Goal: Use online tool/utility

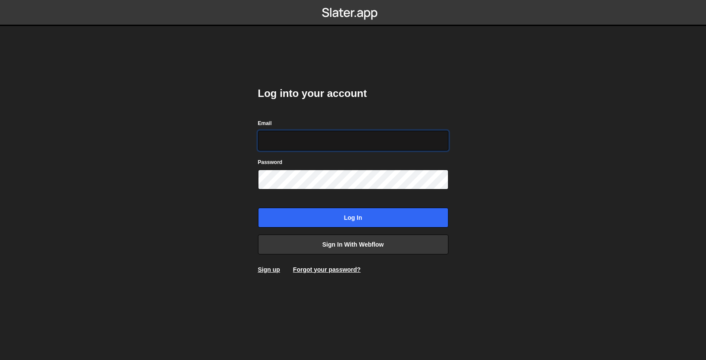
type input "warren@s8e8.com"
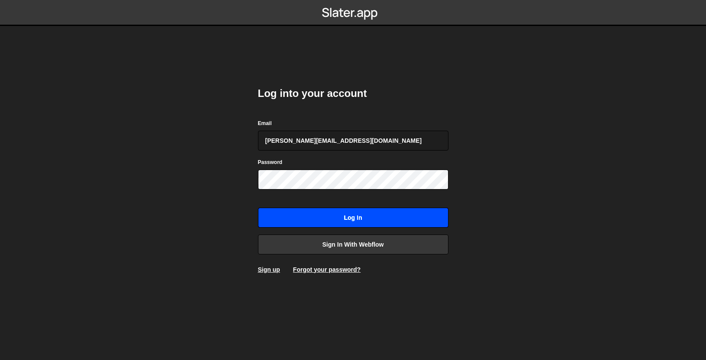
click at [391, 216] on input "Log in" at bounding box center [353, 218] width 190 height 20
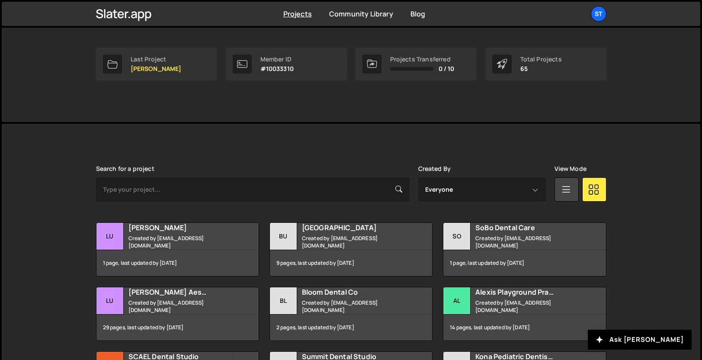
scroll to position [137, 0]
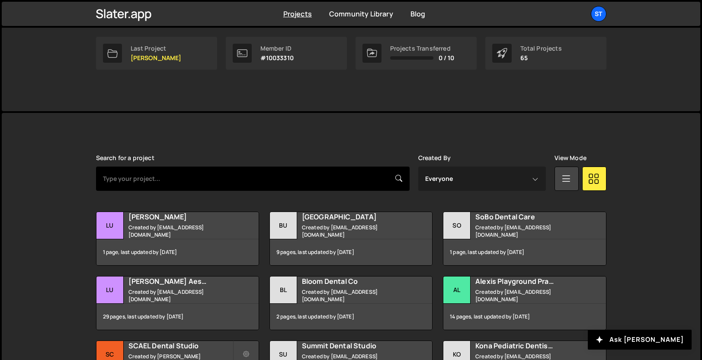
click at [299, 178] on input "text" at bounding box center [253, 179] width 314 height 24
type input "SCAEL"
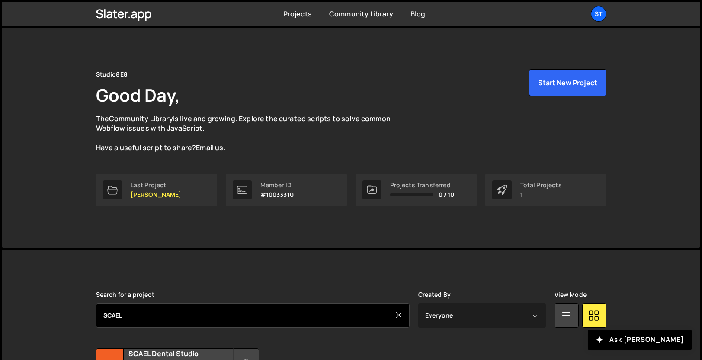
scroll to position [85, 0]
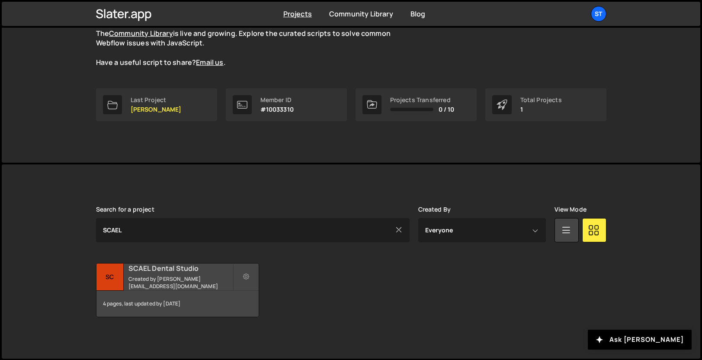
click at [172, 280] on small "Created by [PERSON_NAME][EMAIL_ADDRESS][DOMAIN_NAME]" at bounding box center [181, 282] width 104 height 15
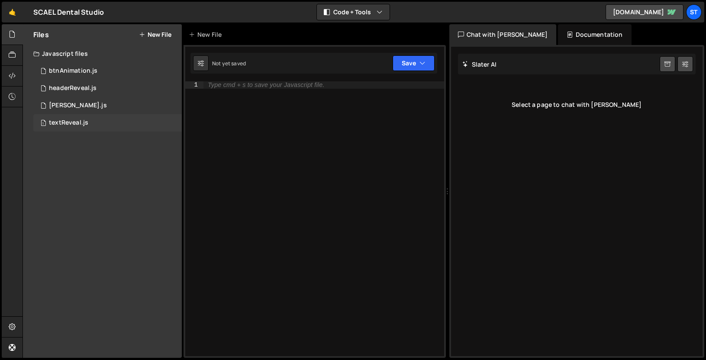
click at [95, 120] on div "1 textReveal.js 0" at bounding box center [107, 122] width 148 height 17
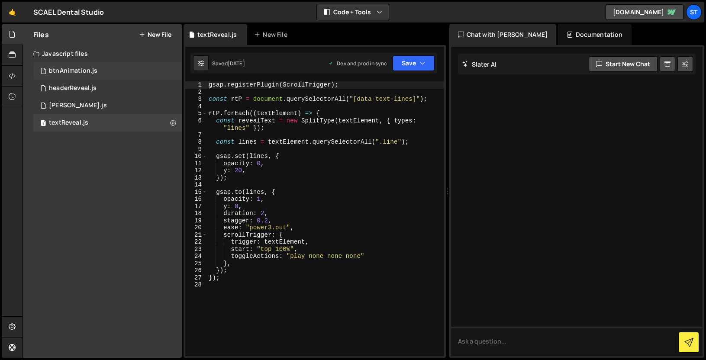
click at [88, 65] on div "1 btnAnimation.js 0" at bounding box center [107, 70] width 148 height 17
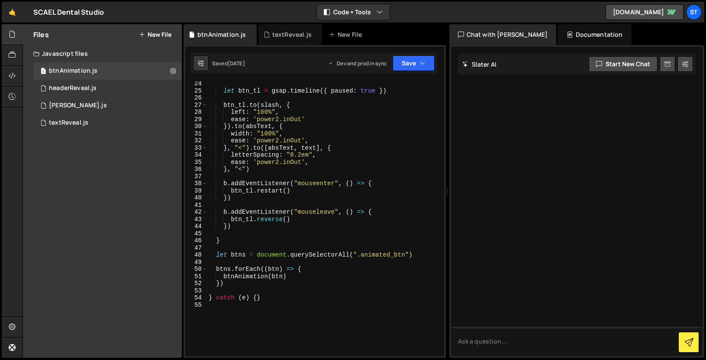
scroll to position [259, 0]
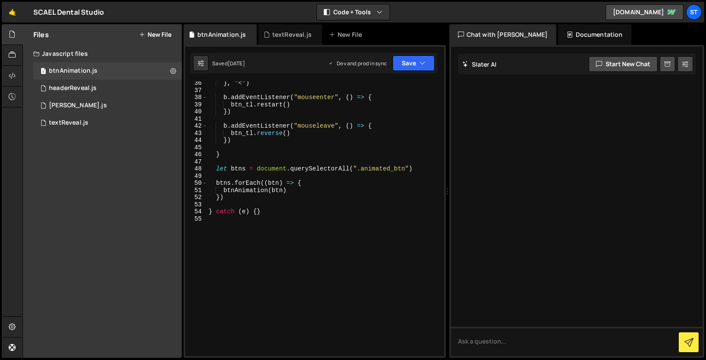
click at [356, 194] on div "} , "<" ) b . addEventListener ( "mouseenter" , ( ) => { btn_tl . restart ( ) }…" at bounding box center [324, 224] width 234 height 289
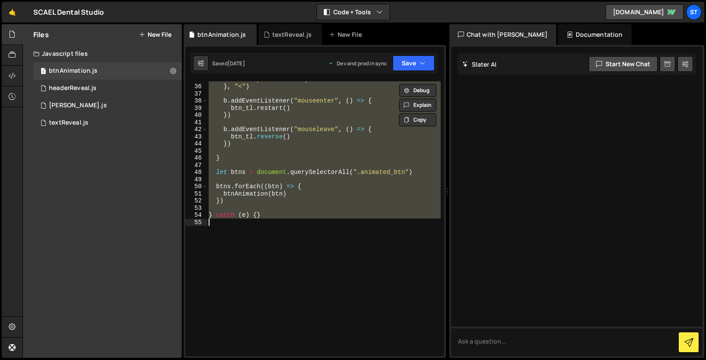
scroll to position [0, 0]
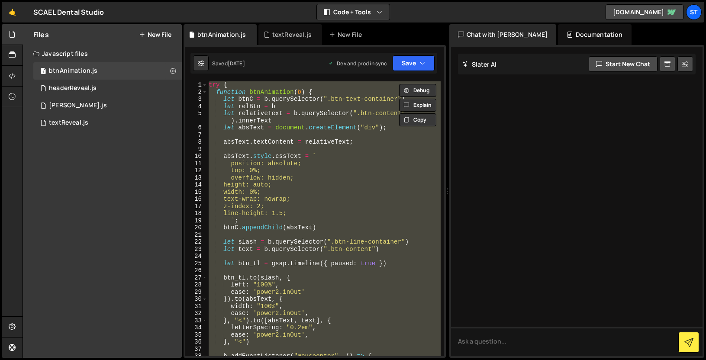
type textarea "height: auto;"
click at [315, 183] on div "try { function btnAnimation ( b ) { let btnC = b . querySelector ( ".btn-text-c…" at bounding box center [324, 225] width 234 height 289
